Goal: Information Seeking & Learning: Learn about a topic

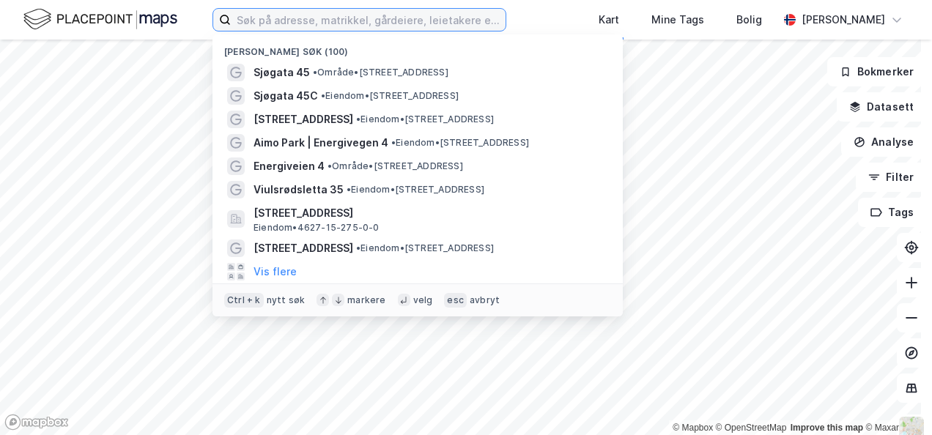
click at [321, 21] on input at bounding box center [368, 20] width 275 height 22
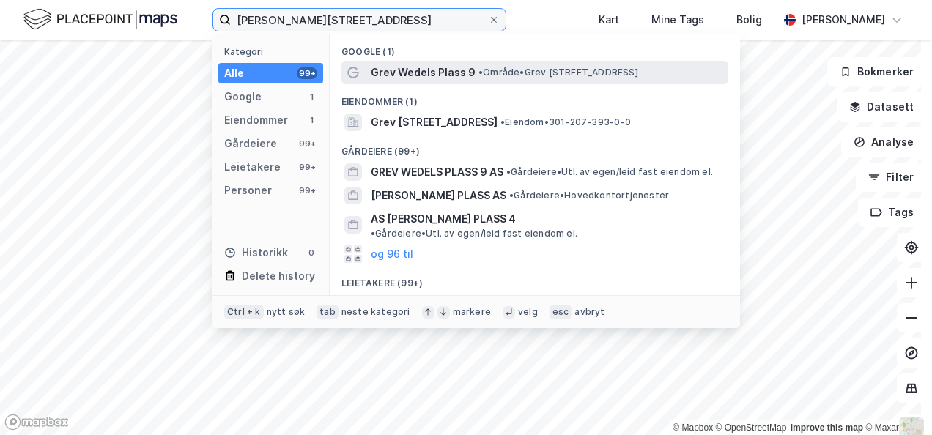
type input "[PERSON_NAME][STREET_ADDRESS]"
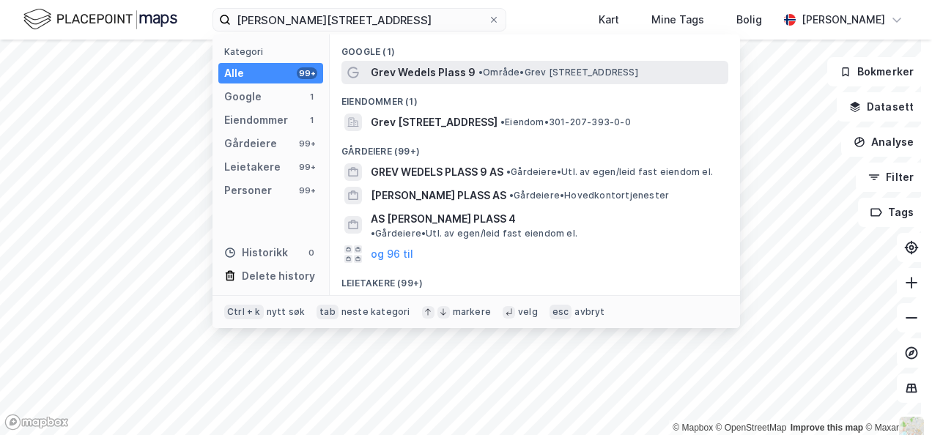
click at [451, 73] on span "Grev Wedels Plass 9" at bounding box center [423, 73] width 105 height 18
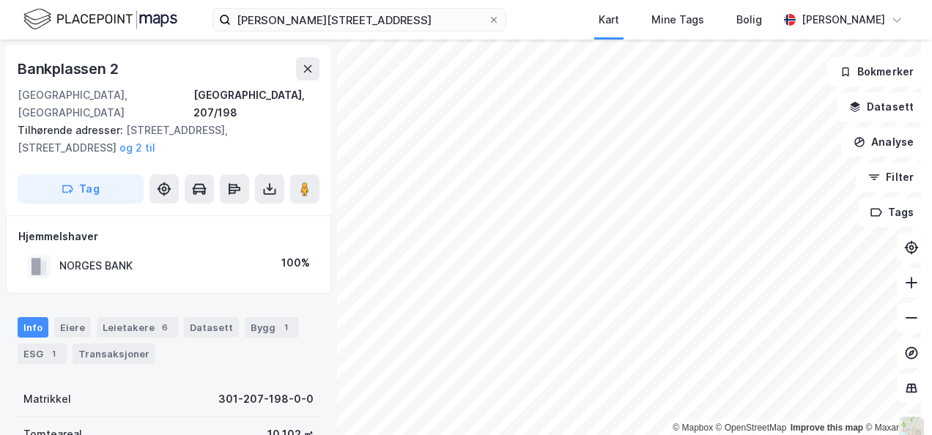
scroll to position [73, 0]
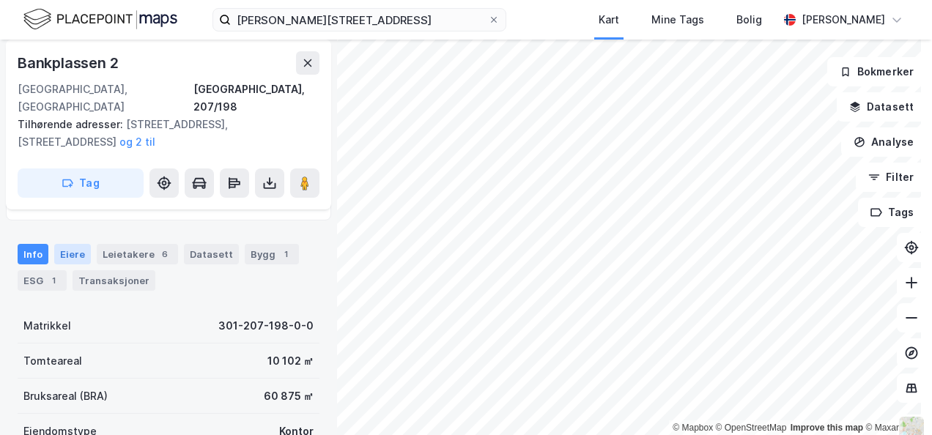
click at [78, 244] on div "Eiere" at bounding box center [72, 254] width 37 height 21
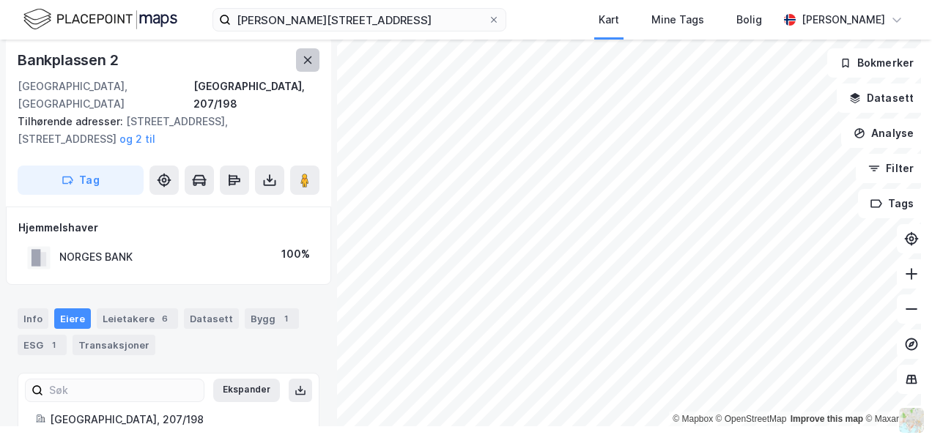
click at [311, 62] on icon at bounding box center [308, 60] width 12 height 12
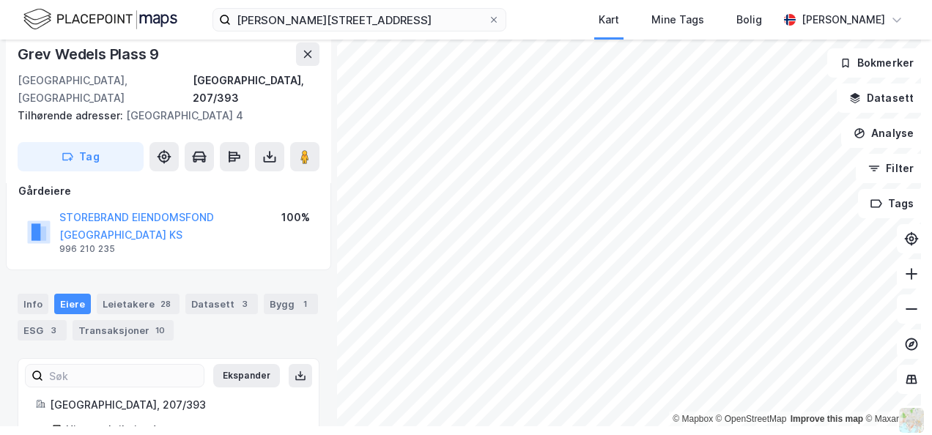
scroll to position [92, 0]
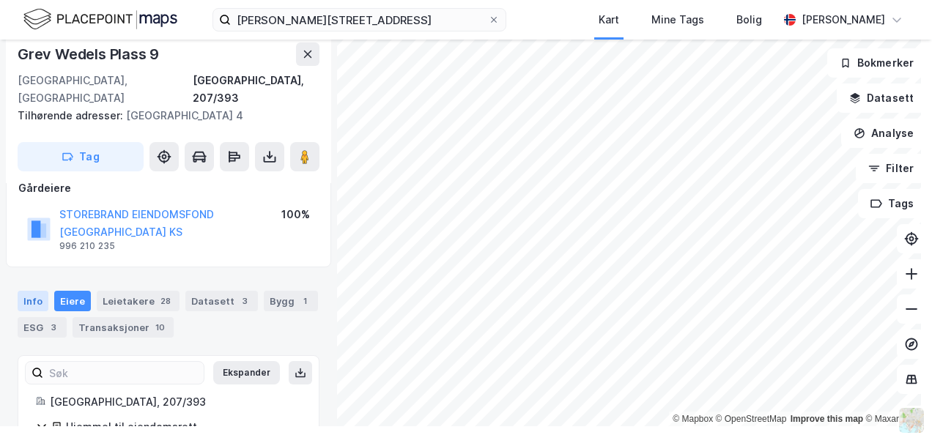
click at [38, 291] on div "Info" at bounding box center [33, 301] width 31 height 21
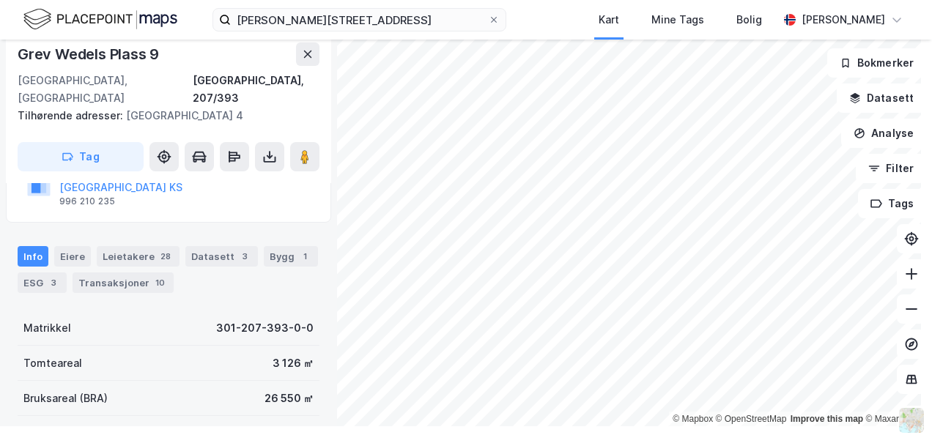
scroll to position [110, 0]
